Goal: Information Seeking & Learning: Learn about a topic

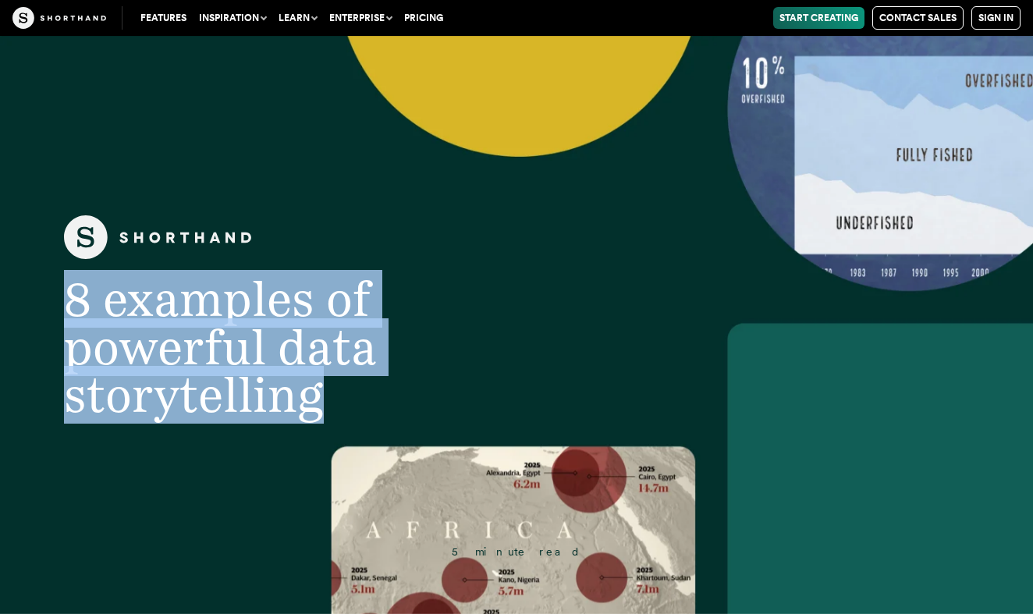
drag, startPoint x: 71, startPoint y: 302, endPoint x: 332, endPoint y: 403, distance: 279.7
click at [332, 403] on h1 "8 examples of powerful data storytelling" at bounding box center [315, 347] width 564 height 144
click at [255, 346] on span "8 examples of powerful data storytelling" at bounding box center [220, 347] width 313 height 154
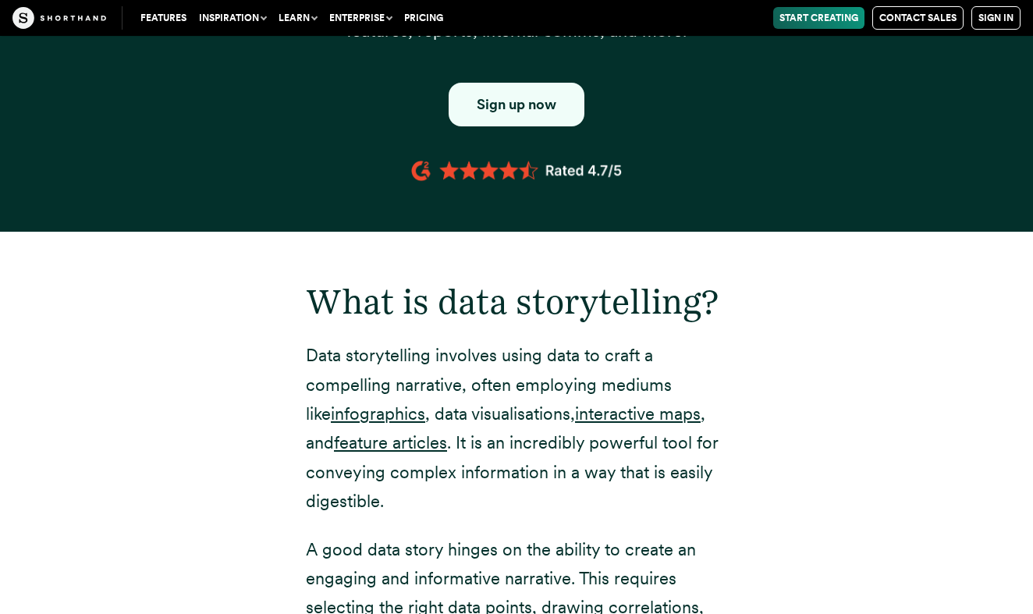
scroll to position [1866, 0]
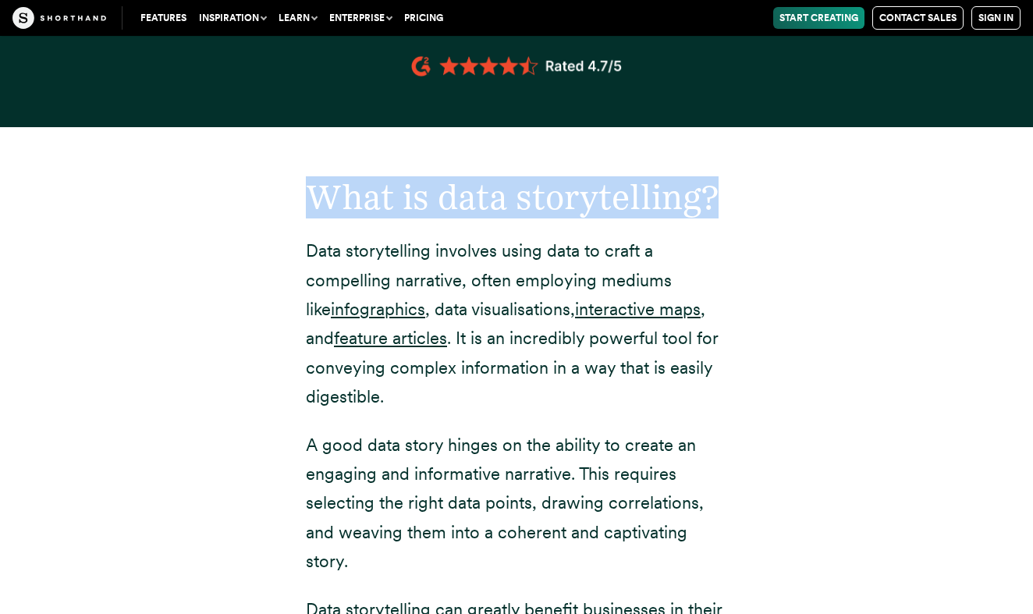
drag, startPoint x: 311, startPoint y: 189, endPoint x: 744, endPoint y: 192, distance: 432.4
click at [744, 192] on div "What is data storytelling? Data storytelling involves using data to craft a com…" at bounding box center [517, 545] width 484 height 837
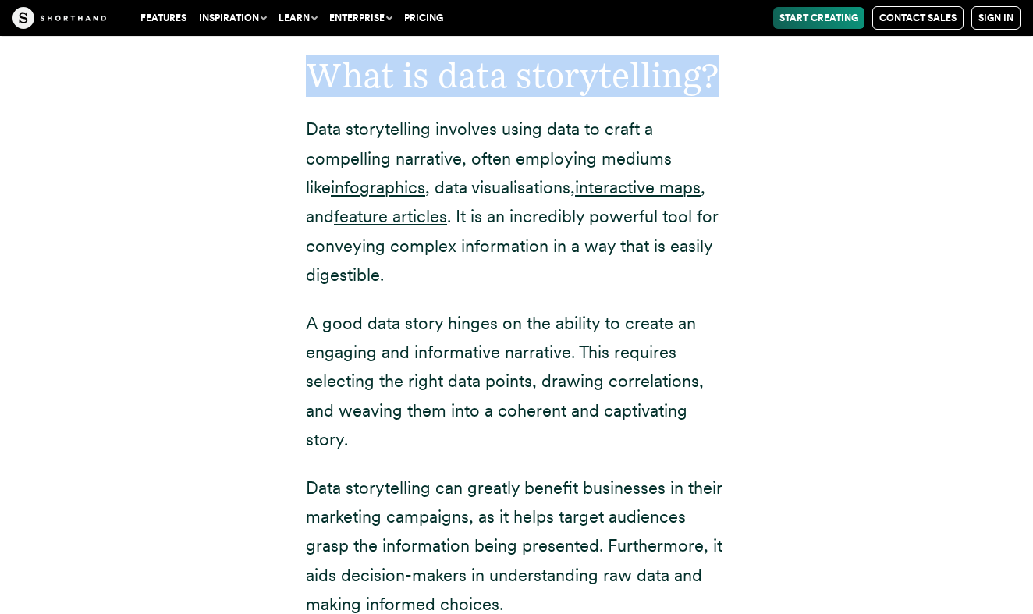
scroll to position [1988, 0]
click at [452, 80] on h2 "What is data storytelling?" at bounding box center [516, 75] width 421 height 41
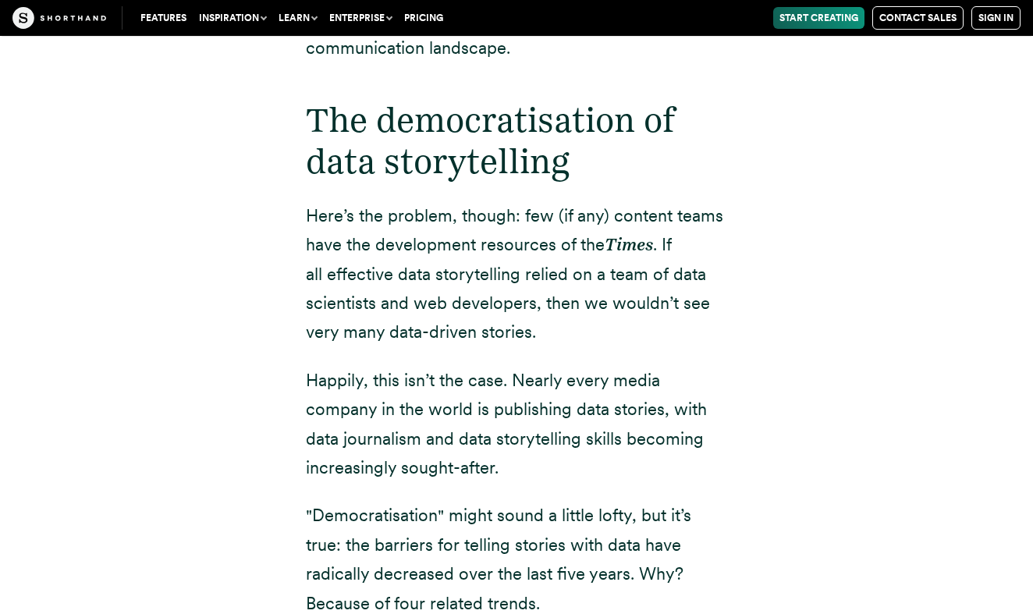
scroll to position [2780, 0]
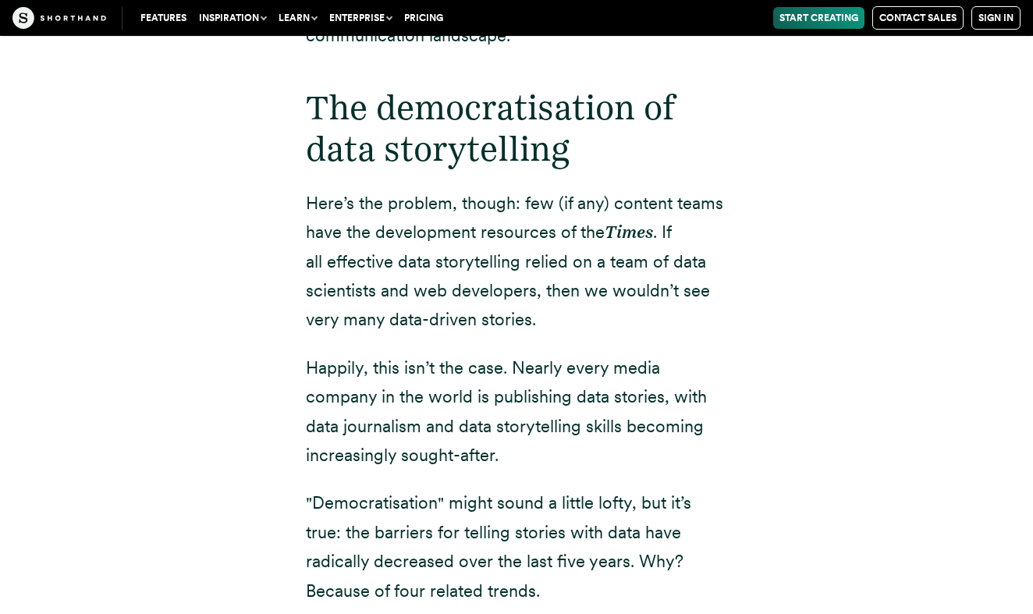
click at [609, 222] on em "Times" at bounding box center [629, 232] width 48 height 20
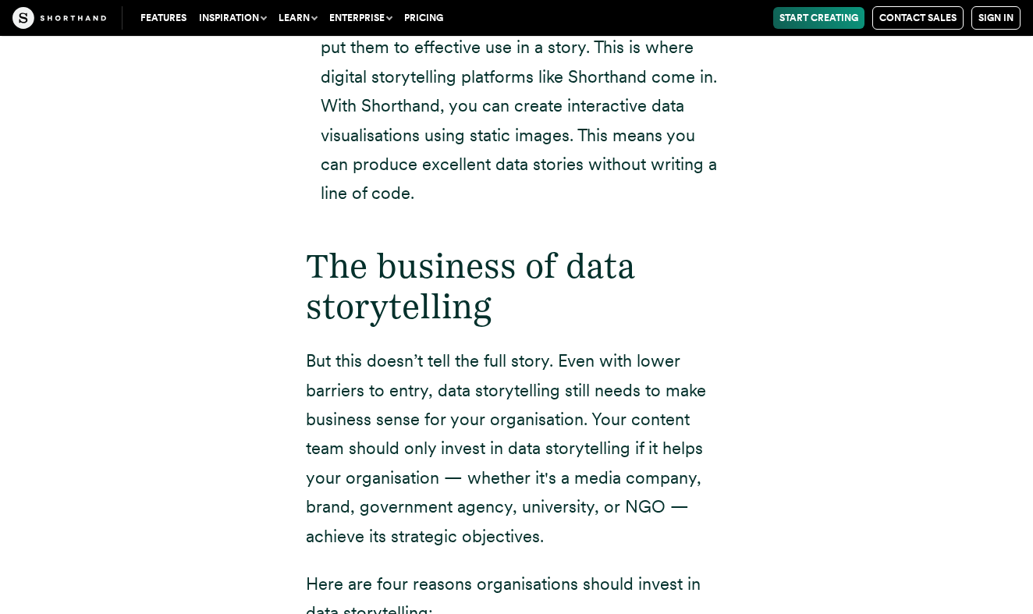
scroll to position [4112, 0]
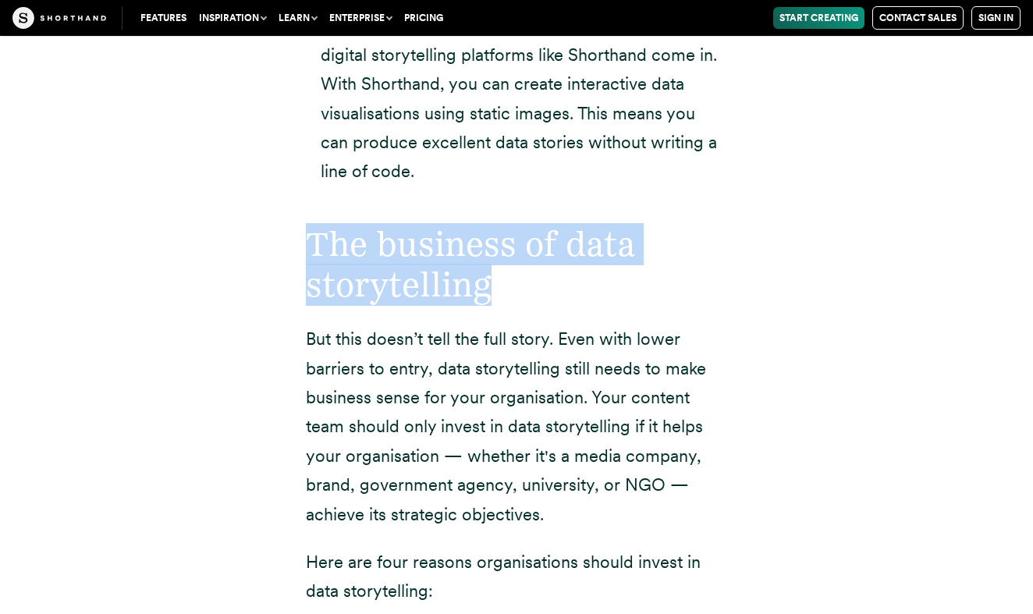
drag, startPoint x: 307, startPoint y: 216, endPoint x: 536, endPoint y: 235, distance: 230.2
click at [536, 235] on h2 "The business of data storytelling" at bounding box center [516, 265] width 421 height 83
click at [464, 224] on h2 "The business of data storytelling" at bounding box center [516, 265] width 421 height 83
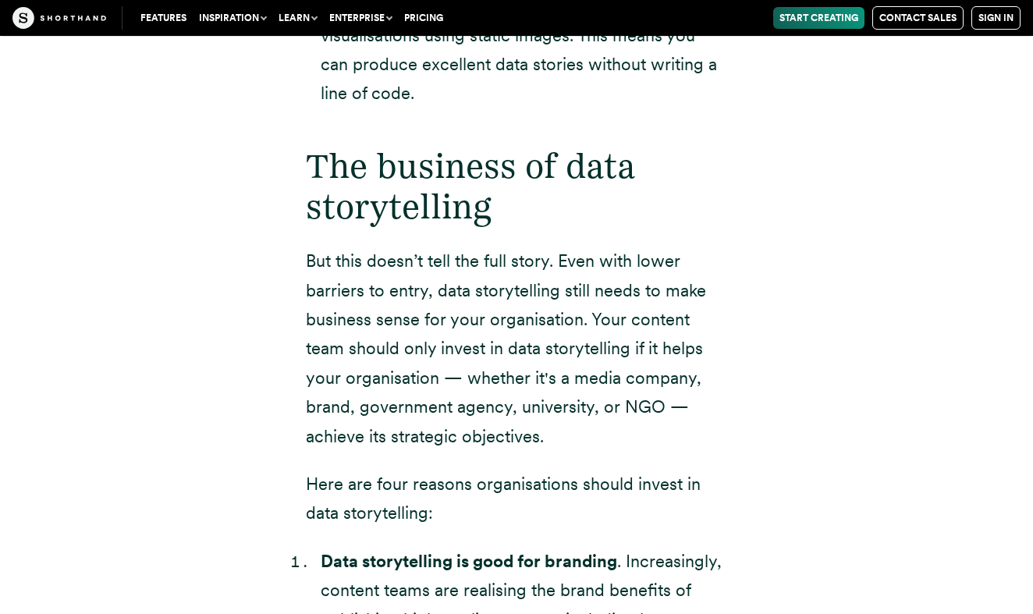
scroll to position [4252, 0]
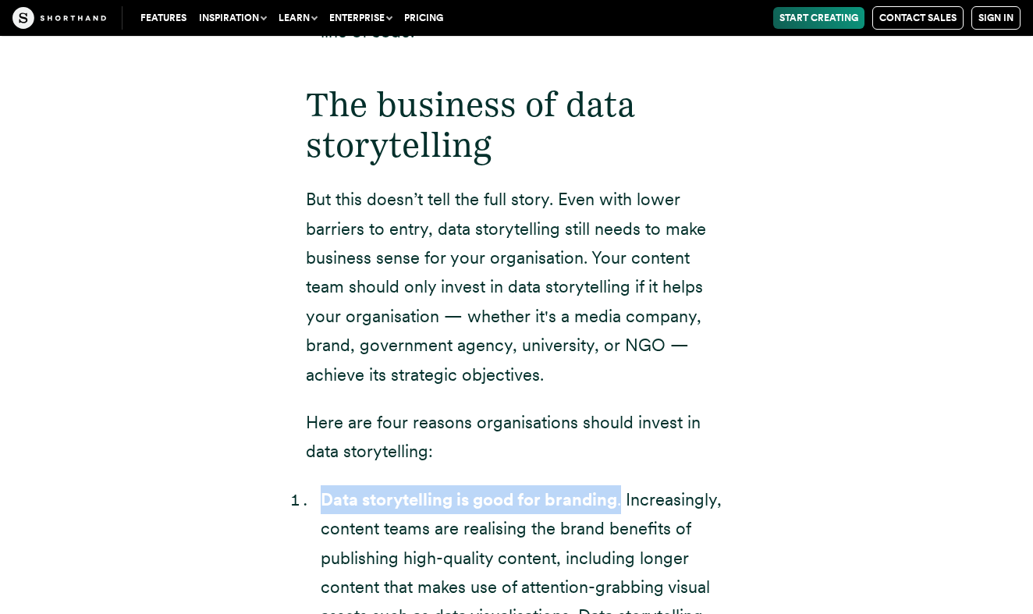
drag, startPoint x: 319, startPoint y: 465, endPoint x: 624, endPoint y: 459, distance: 305.2
click at [362, 489] on strong "Data storytelling is good for branding" at bounding box center [469, 499] width 297 height 20
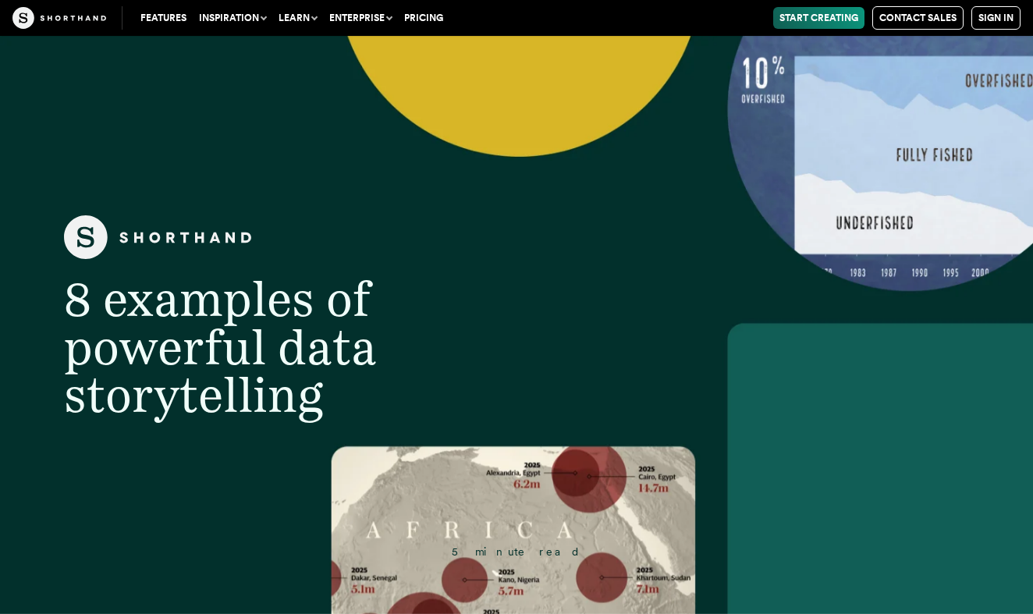
scroll to position [0, 0]
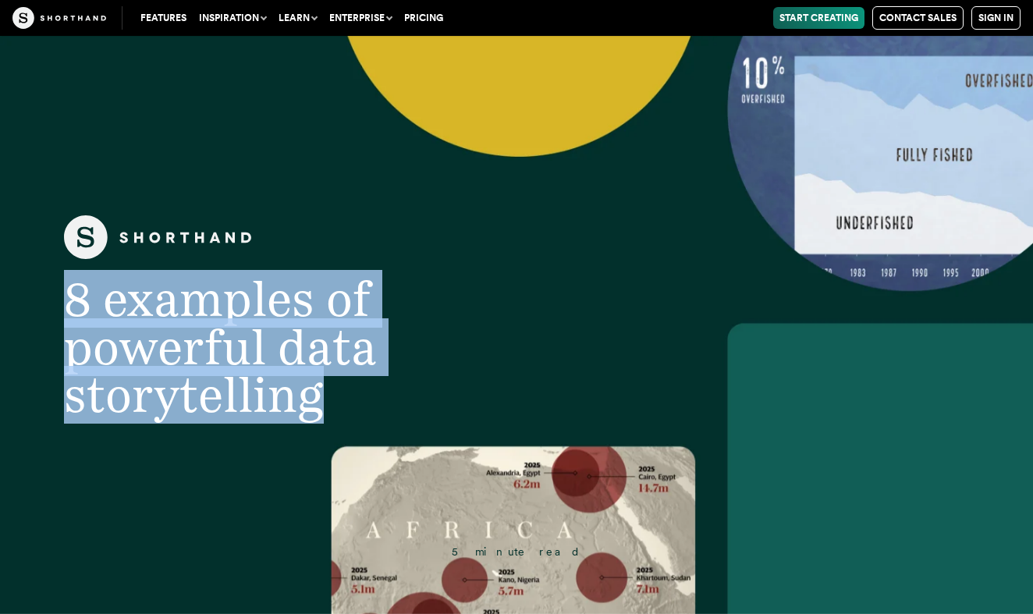
drag, startPoint x: 69, startPoint y: 302, endPoint x: 327, endPoint y: 386, distance: 271.0
click at [327, 386] on h1 "8 examples of powerful data storytelling" at bounding box center [315, 347] width 564 height 144
click at [279, 297] on span "8 examples of powerful data storytelling" at bounding box center [220, 347] width 313 height 154
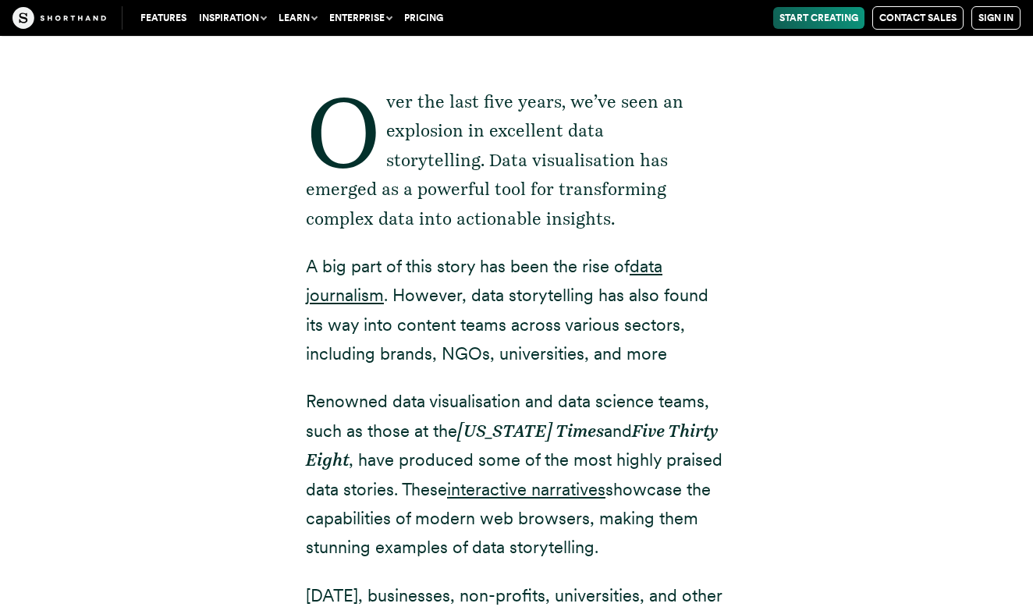
scroll to position [601, 0]
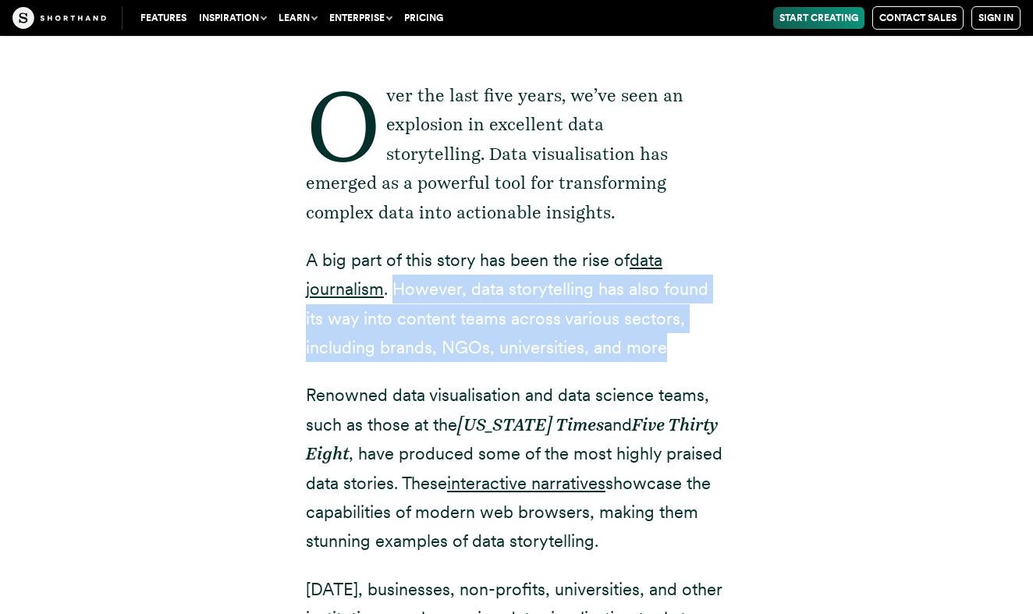
drag, startPoint x: 397, startPoint y: 285, endPoint x: 695, endPoint y: 350, distance: 305.2
click at [695, 350] on p "A big part of this story has been the rise of data journalism . However, data s…" at bounding box center [516, 304] width 421 height 117
click at [625, 362] on div "Over the last five years, we’ve seen an explosion in excellent data storytellin…" at bounding box center [516, 531] width 421 height 1037
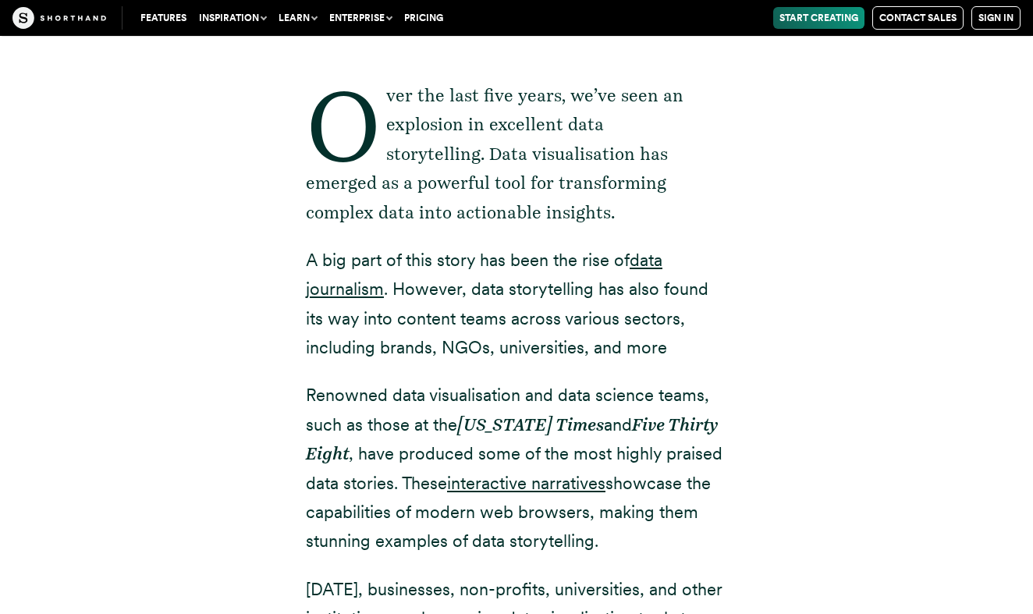
click at [628, 342] on p "A big part of this story has been the rise of data journalism . However, data s…" at bounding box center [516, 304] width 421 height 117
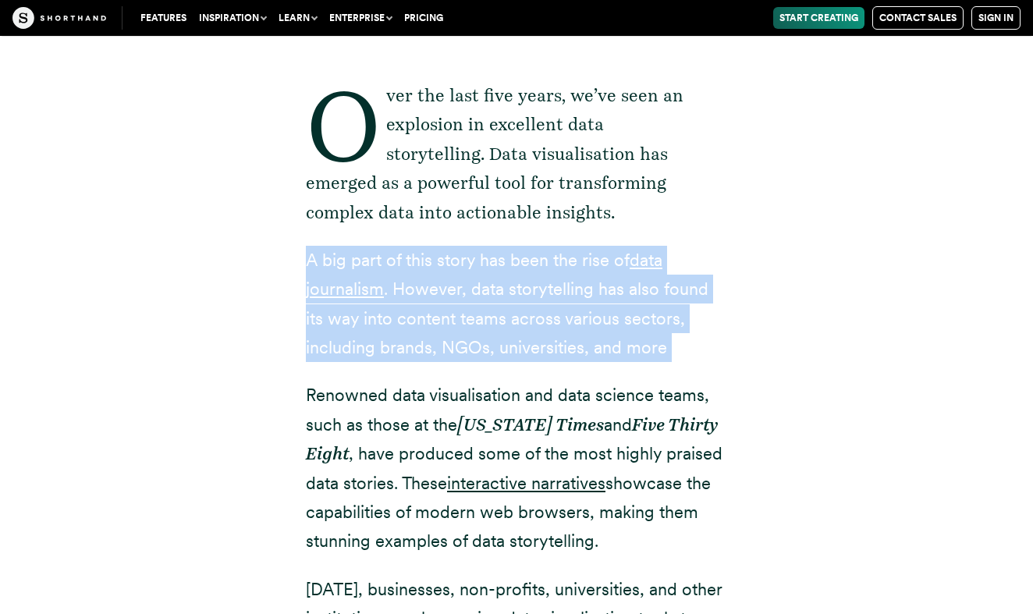
click at [585, 223] on p "Over the last five years, we’ve seen an explosion in excellent data storytellin…" at bounding box center [516, 154] width 421 height 146
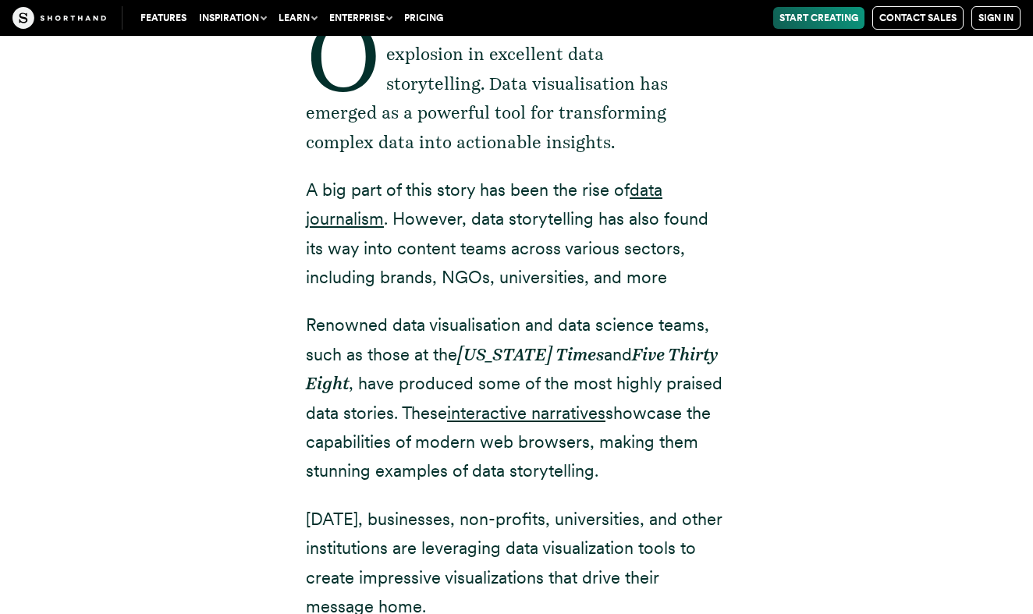
scroll to position [902, 0]
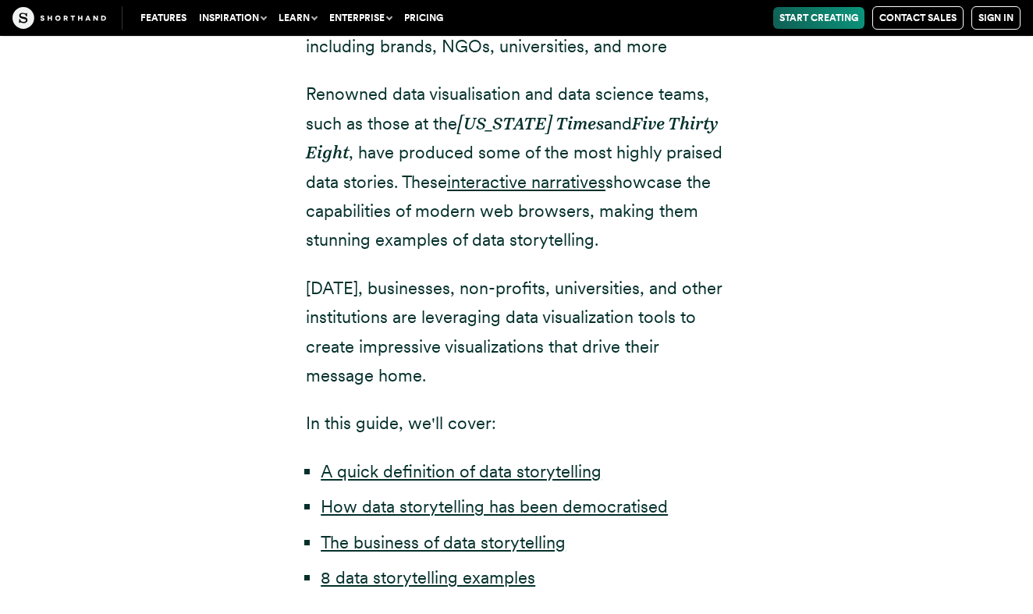
click at [70, 16] on img at bounding box center [59, 18] width 94 height 22
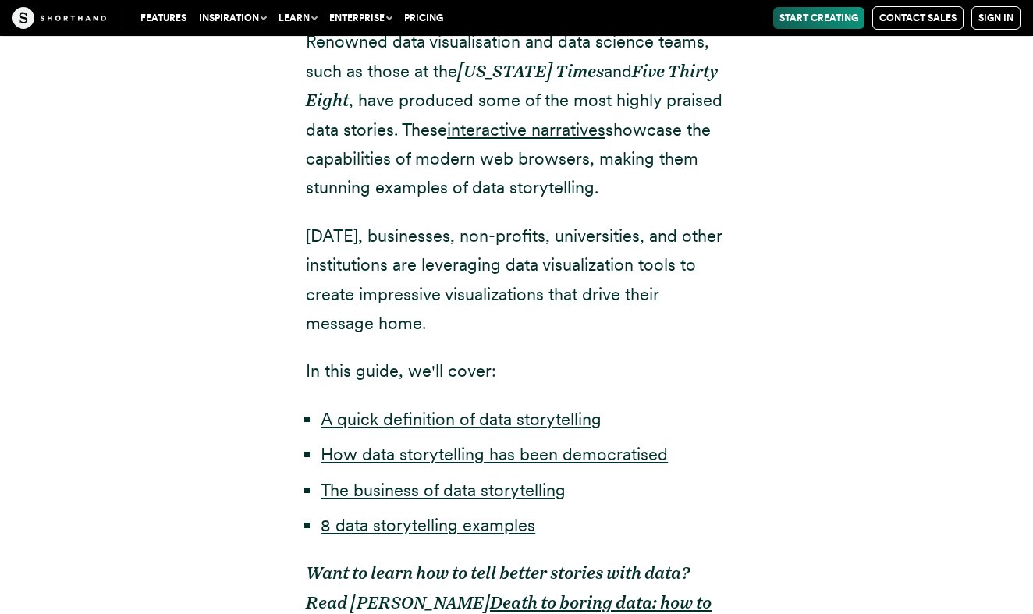
scroll to position [983, 0]
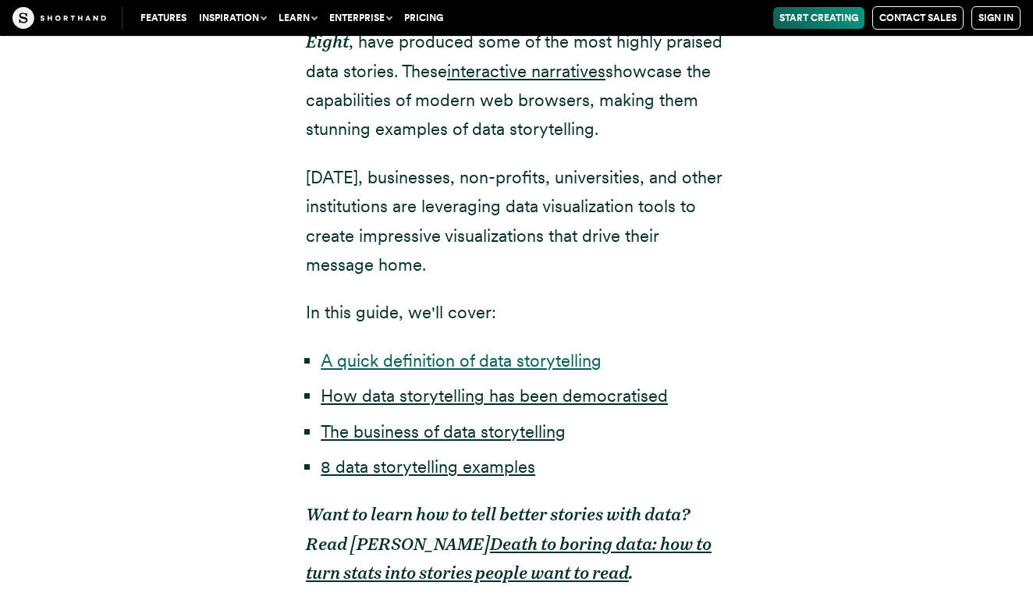
click at [464, 353] on link "A quick definition of data storytelling" at bounding box center [461, 360] width 281 height 20
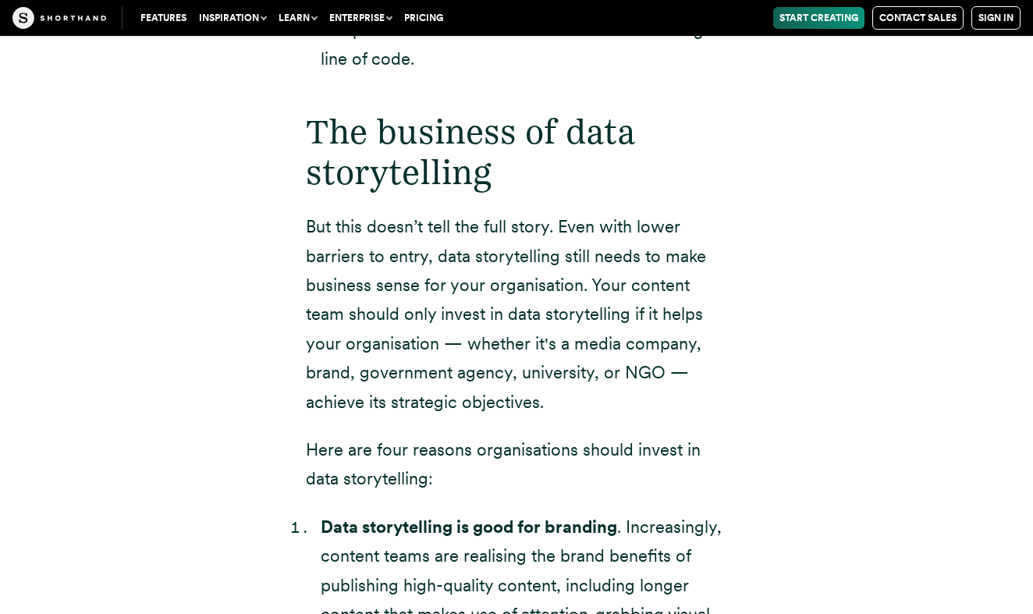
scroll to position [4237, 0]
